Goal: Information Seeking & Learning: Understand process/instructions

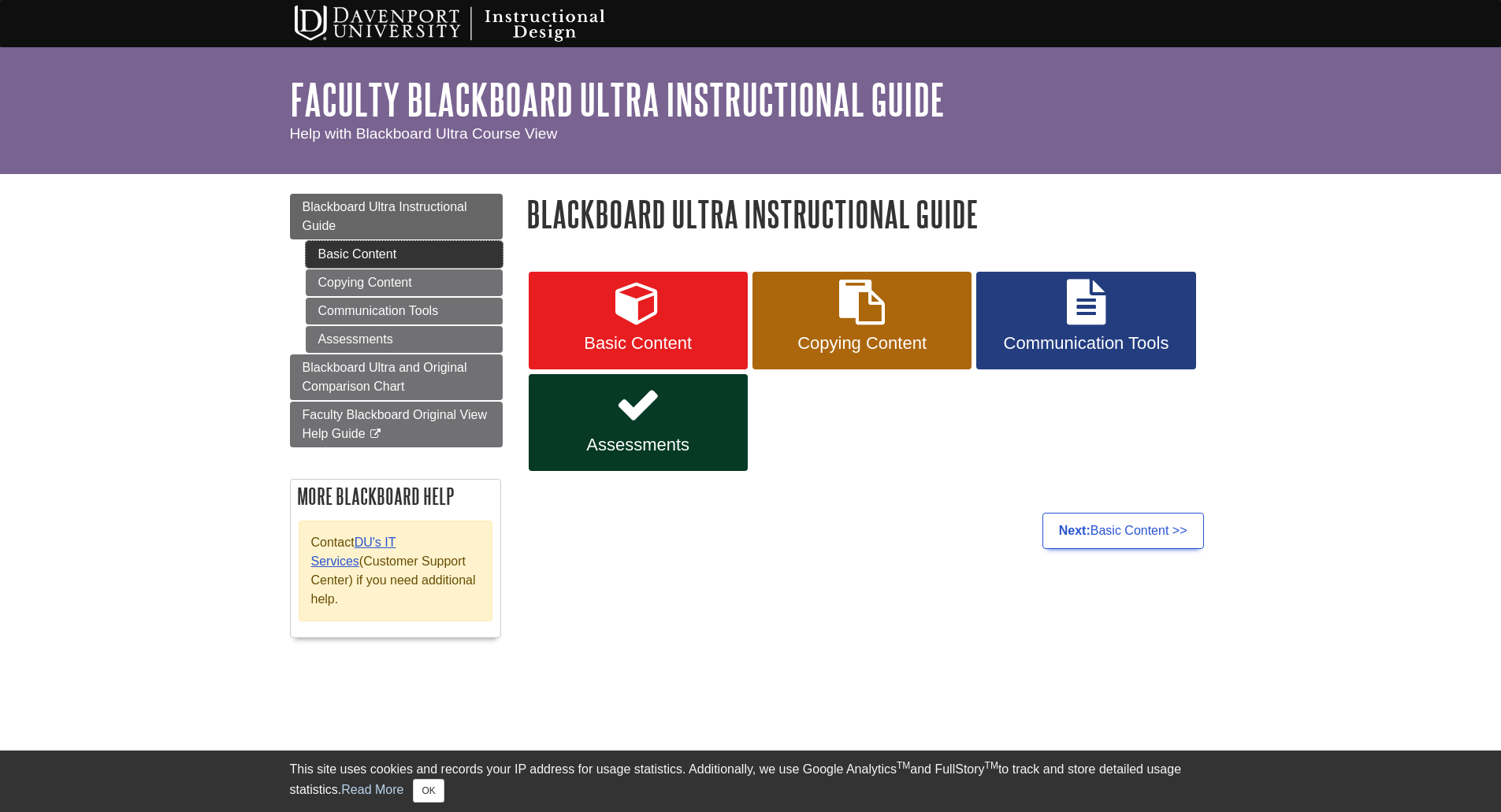
click at [422, 262] on link "Basic Content" at bounding box center [404, 255] width 197 height 27
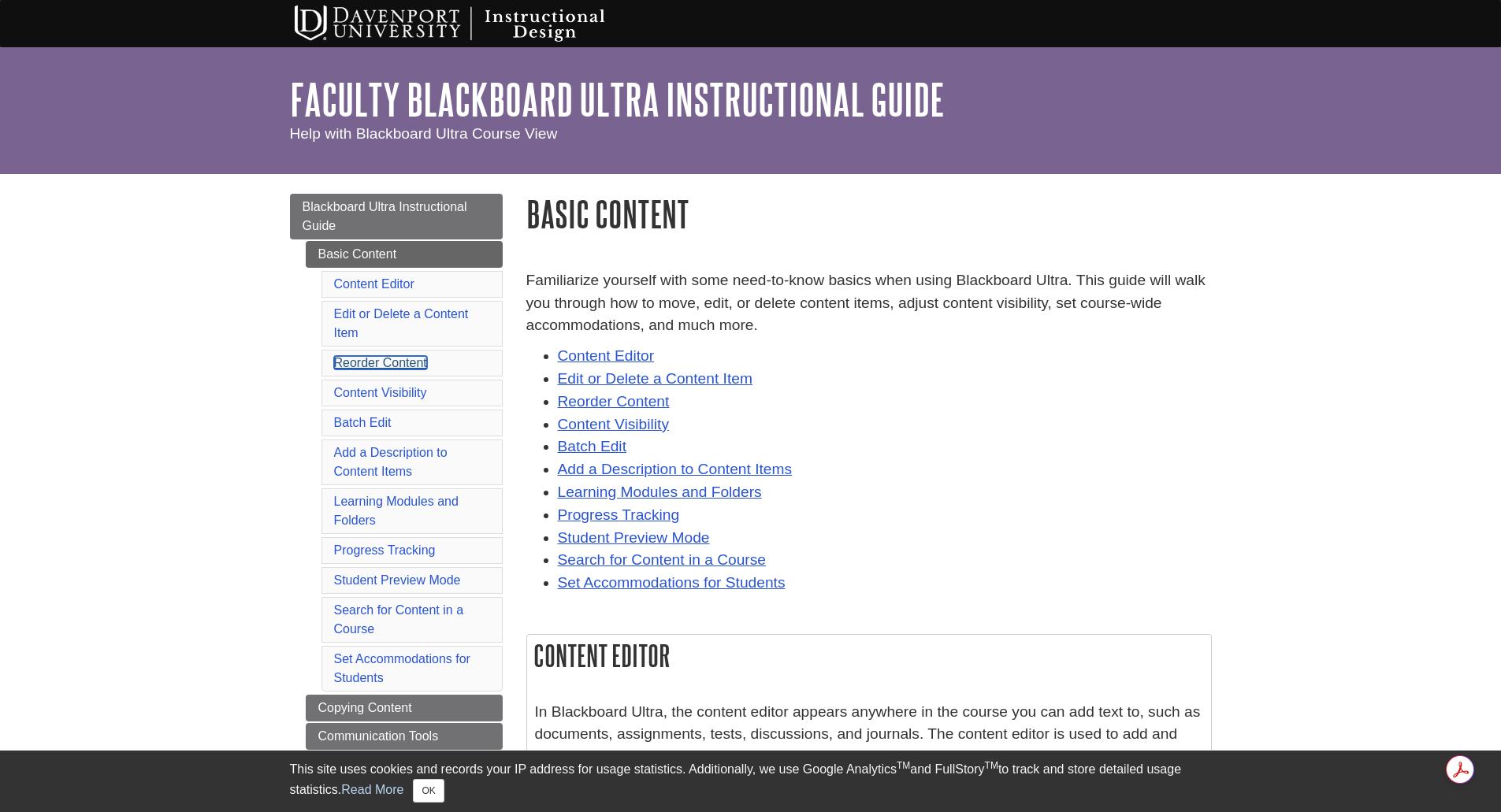
click at [378, 362] on link "Reorder Content" at bounding box center [380, 363] width 93 height 14
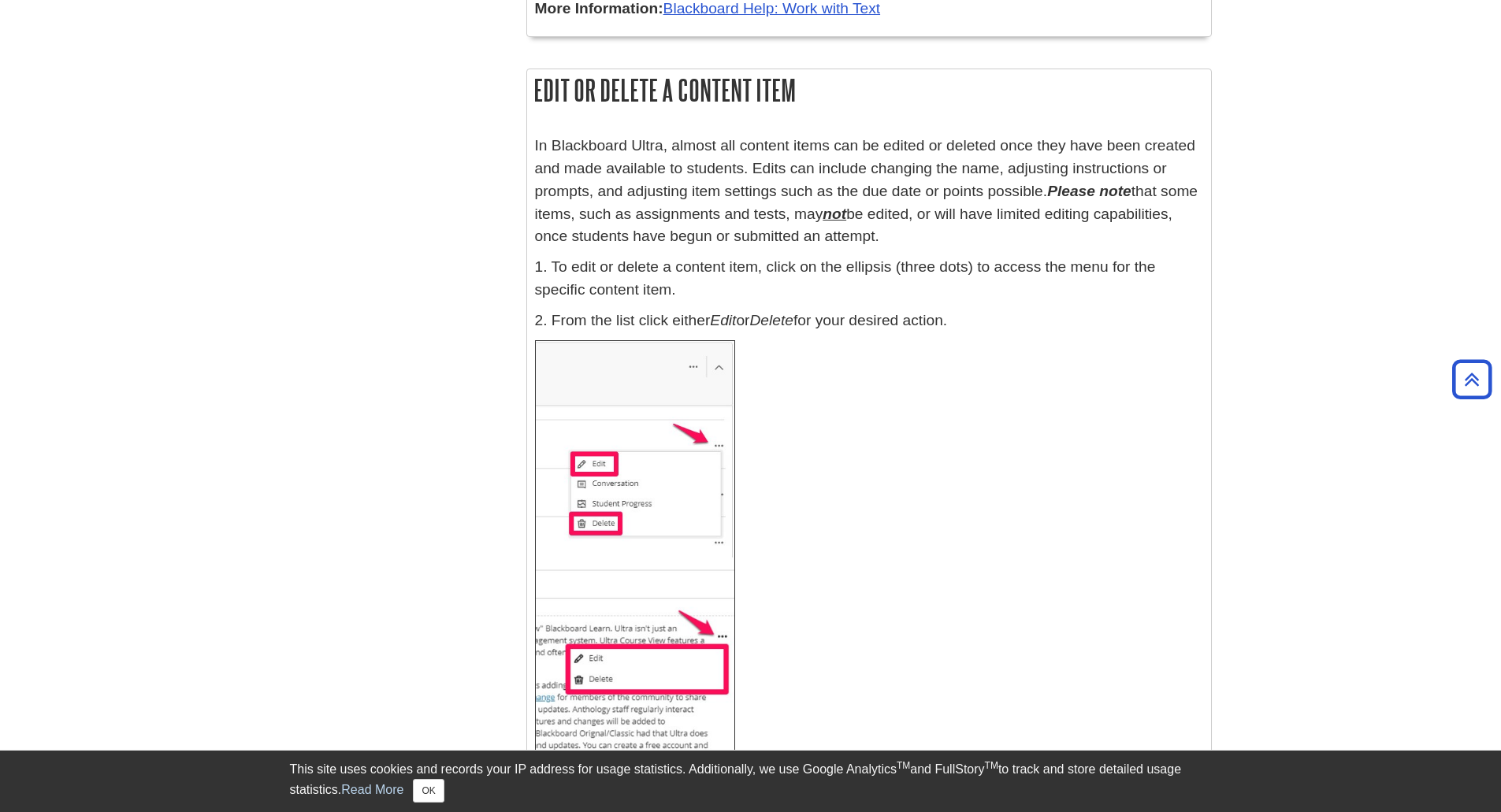
scroll to position [4913, 0]
